Goal: Find specific page/section: Find specific page/section

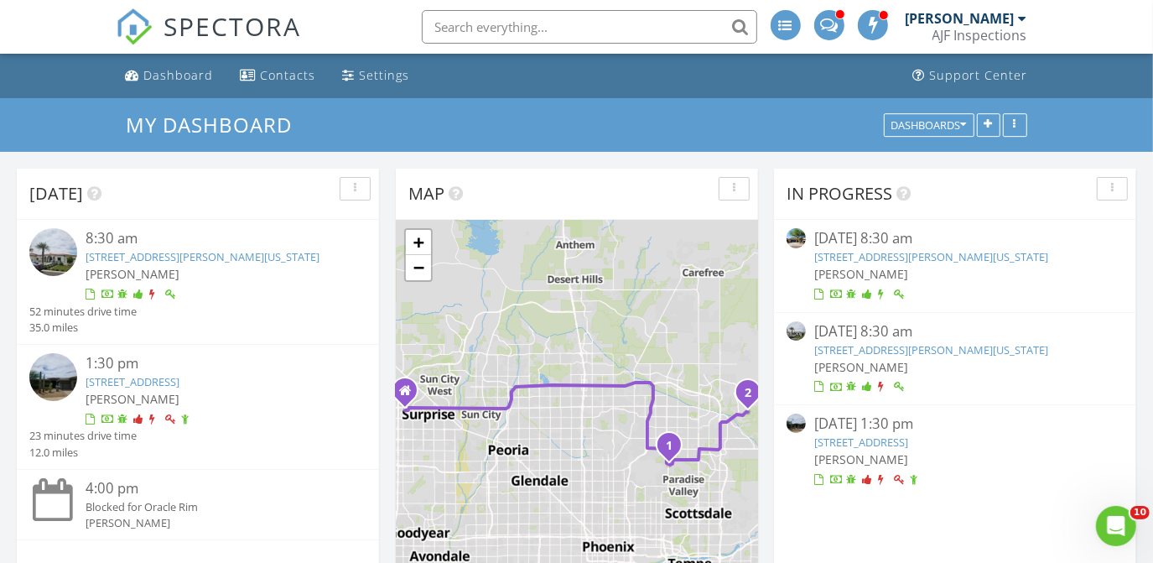
scroll to position [1383, 1177]
click at [581, 32] on input "text" at bounding box center [589, 27] width 335 height 34
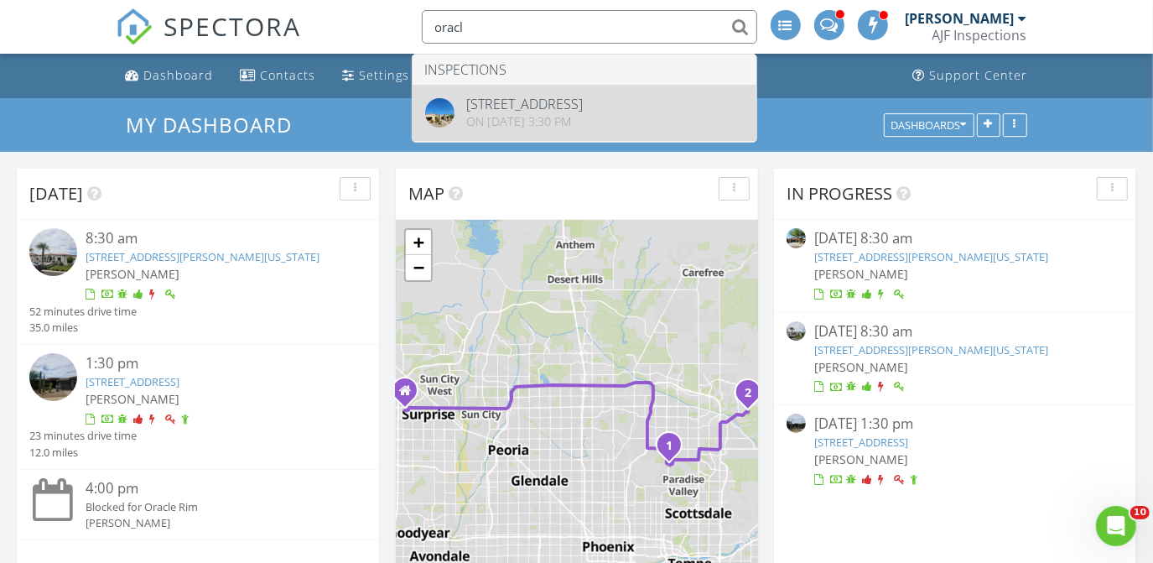
type input "oracl"
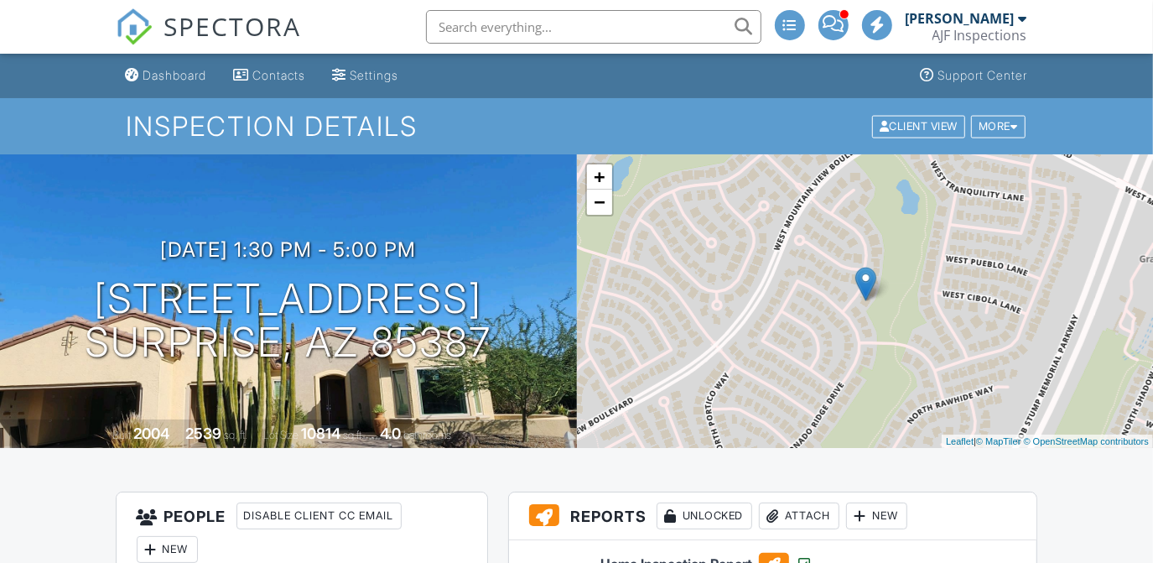
click at [1150, 24] on nav "SPECTORA [PERSON_NAME] AJF Inspections Role: Inspector Change Role Dashboard In…" at bounding box center [576, 27] width 1153 height 54
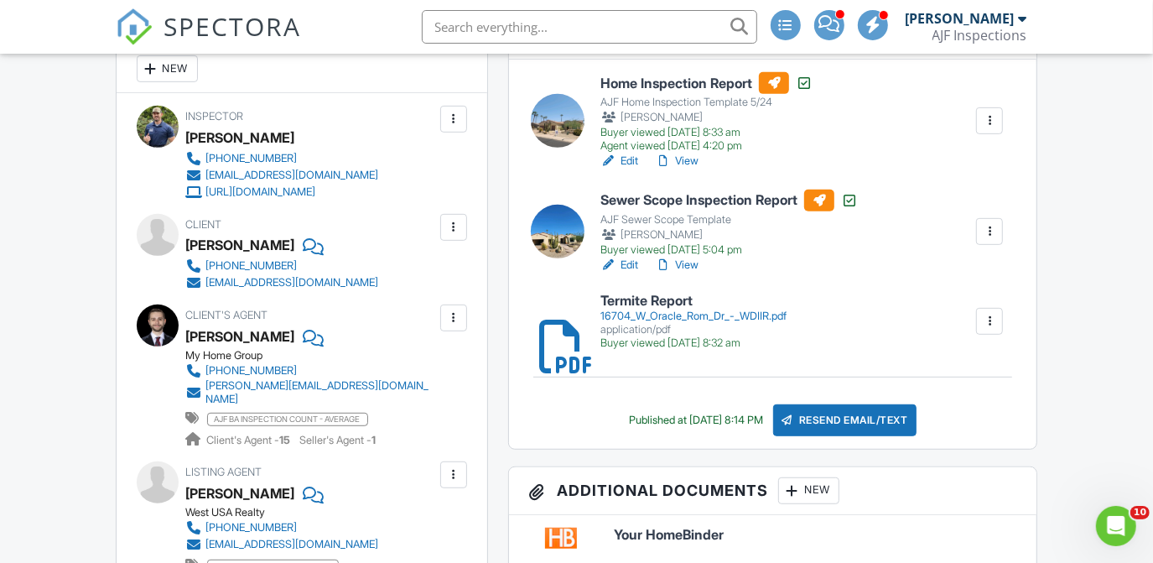
scroll to position [471, 0]
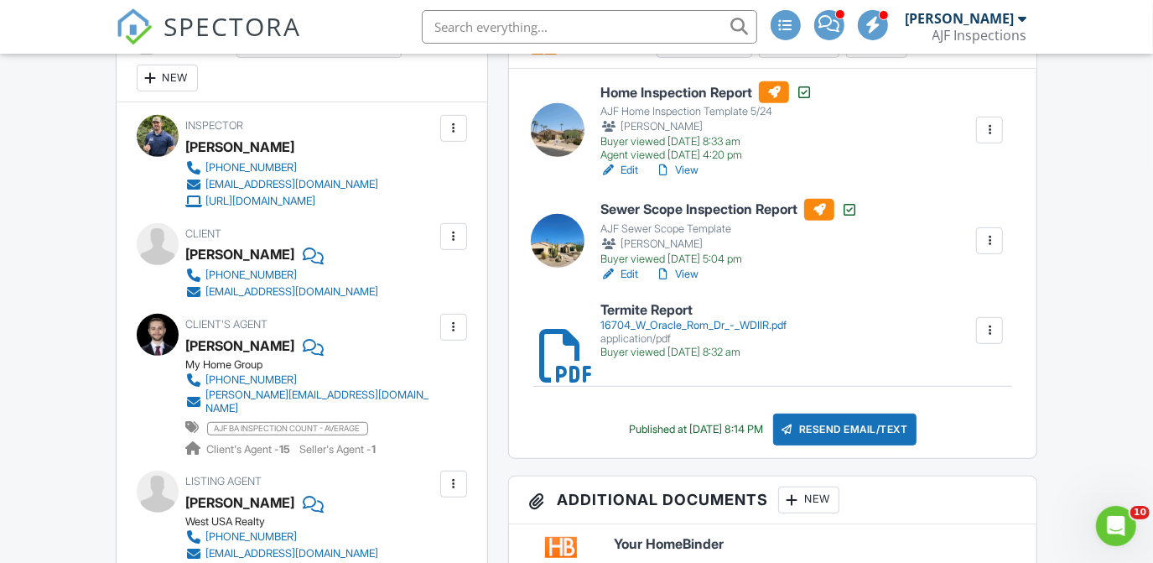
click at [675, 97] on h6 "Home Inspection Report" at bounding box center [706, 92] width 212 height 22
